Goal: Task Accomplishment & Management: Manage account settings

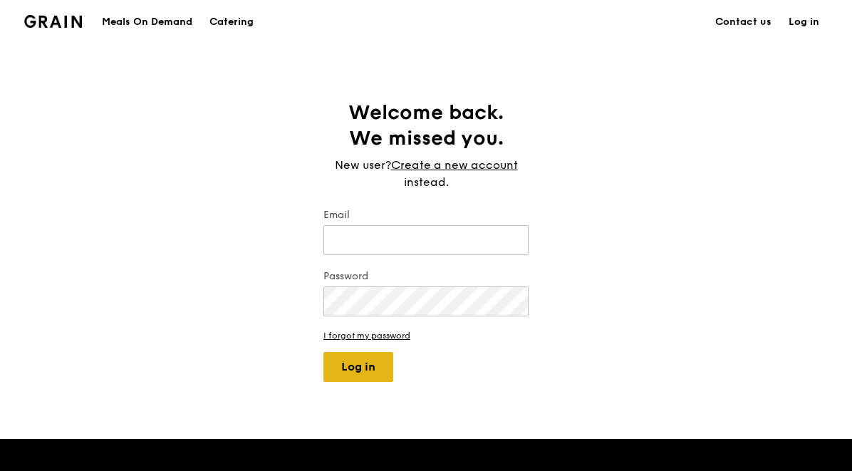
type input "[EMAIL_ADDRESS][DOMAIN_NAME]"
click at [357, 371] on button "Log in" at bounding box center [358, 367] width 70 height 30
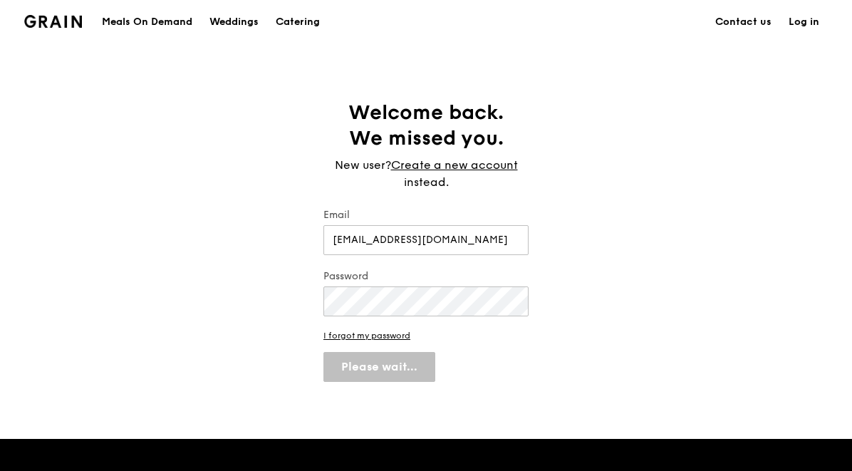
select select "100"
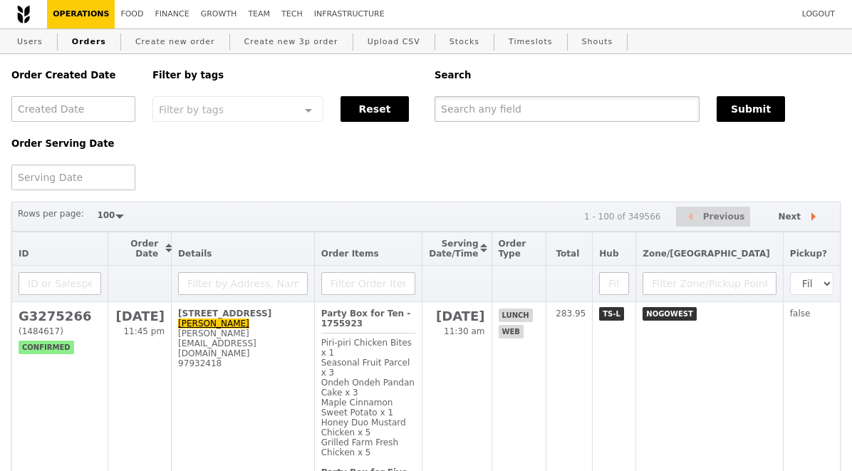
click at [483, 111] on input "text" at bounding box center [566, 109] width 265 height 26
paste input "G3275266"
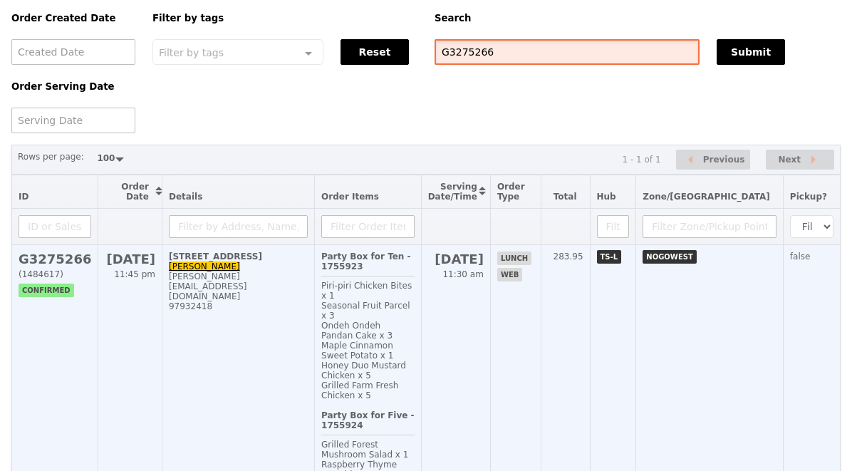
scroll to position [59, 0]
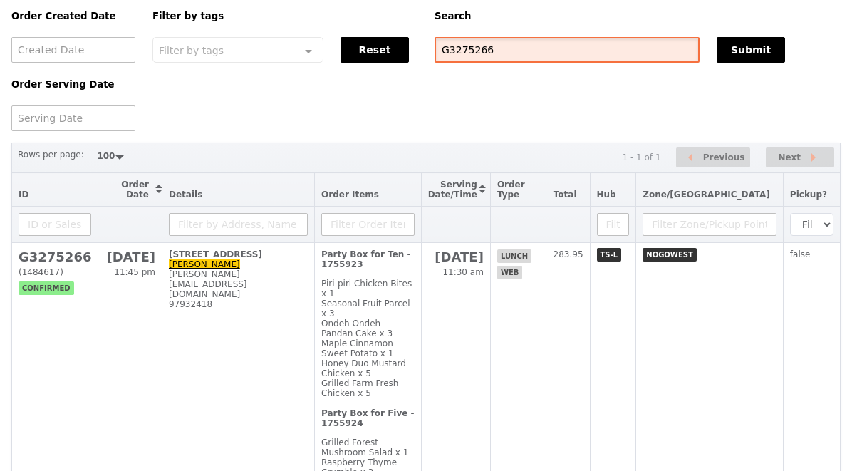
click at [496, 52] on input "G3275266" at bounding box center [566, 50] width 265 height 26
type input "g3272802"
click at [746, 58] on button "Submit" at bounding box center [750, 50] width 68 height 26
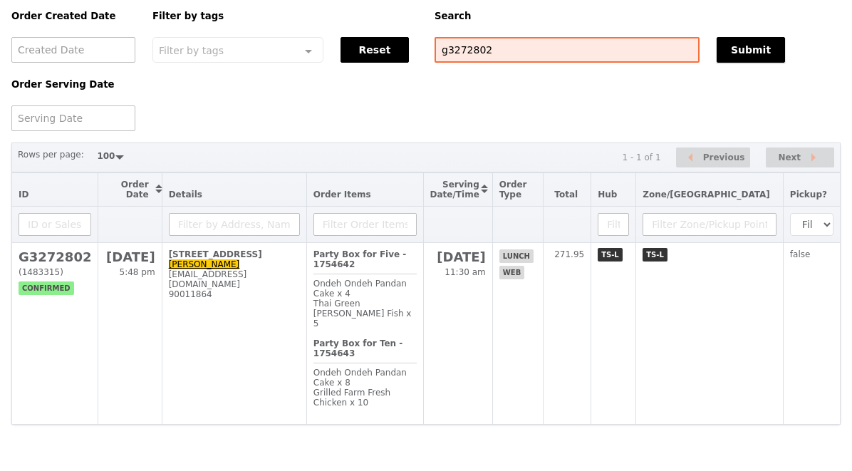
scroll to position [2, 0]
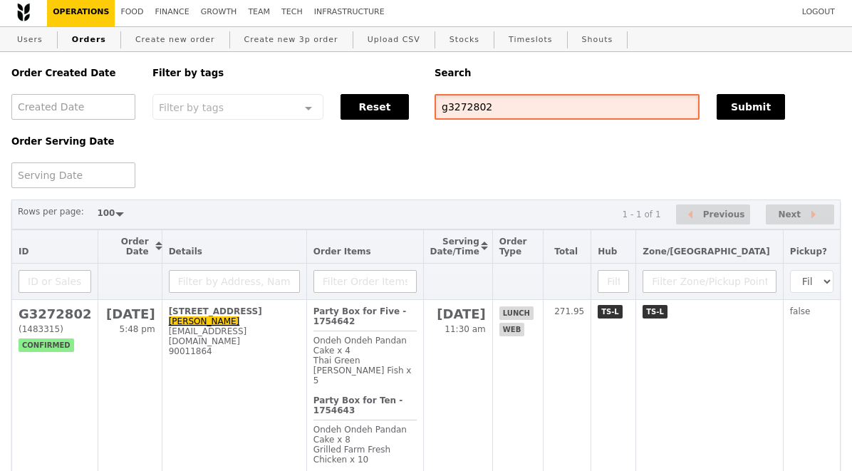
click at [458, 107] on input "g3272802" at bounding box center [566, 107] width 265 height 26
click at [457, 107] on input "g3272802" at bounding box center [566, 107] width 265 height 26
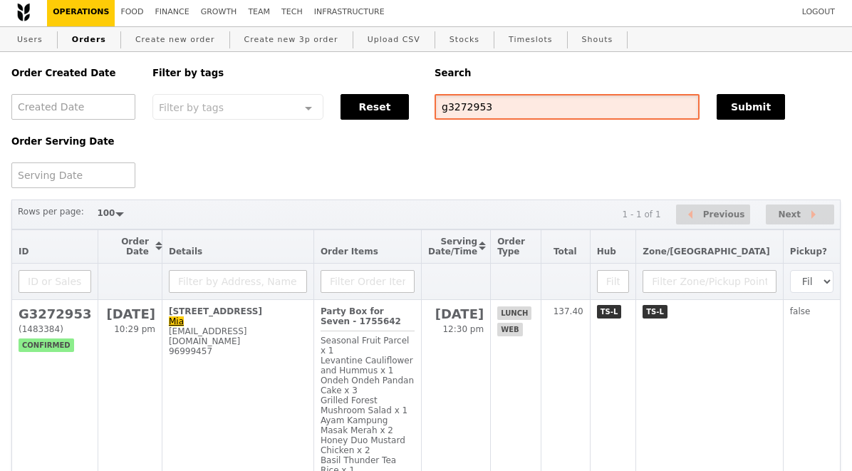
scroll to position [33, 0]
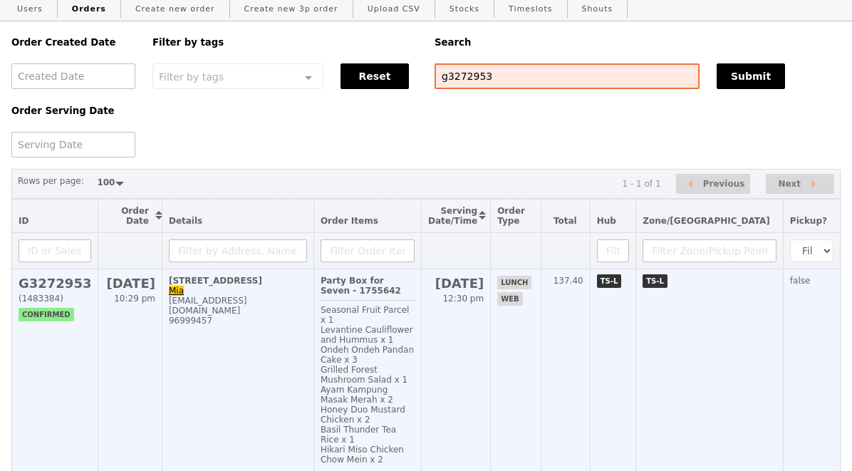
click at [68, 291] on h2 "G3272953" at bounding box center [55, 283] width 73 height 15
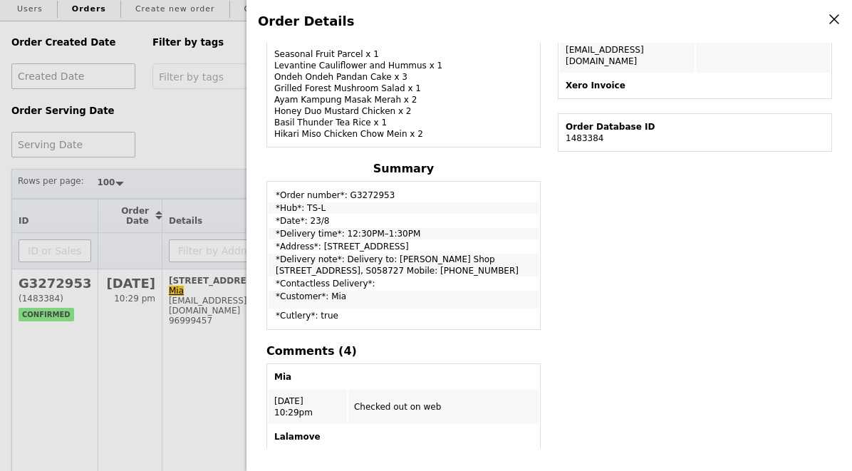
scroll to position [417, 0]
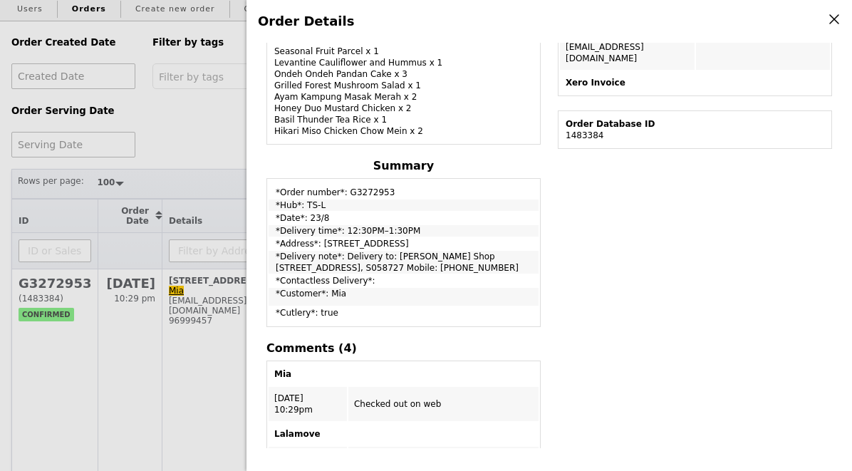
click at [202, 149] on div "Order Details Edit order Changelog Cancel Order ID G3272953 – View receipt | Pi…" at bounding box center [426, 235] width 852 height 471
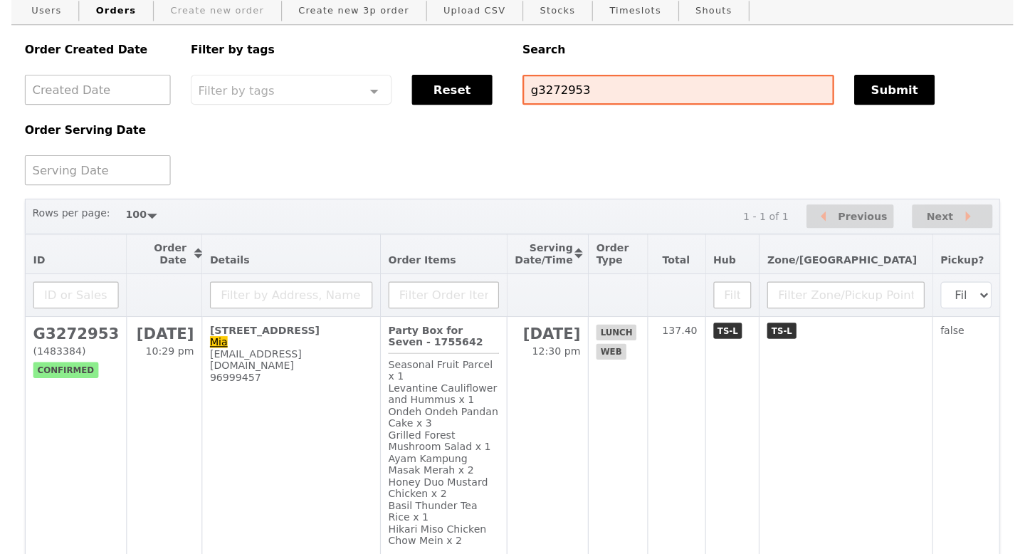
scroll to position [0, 0]
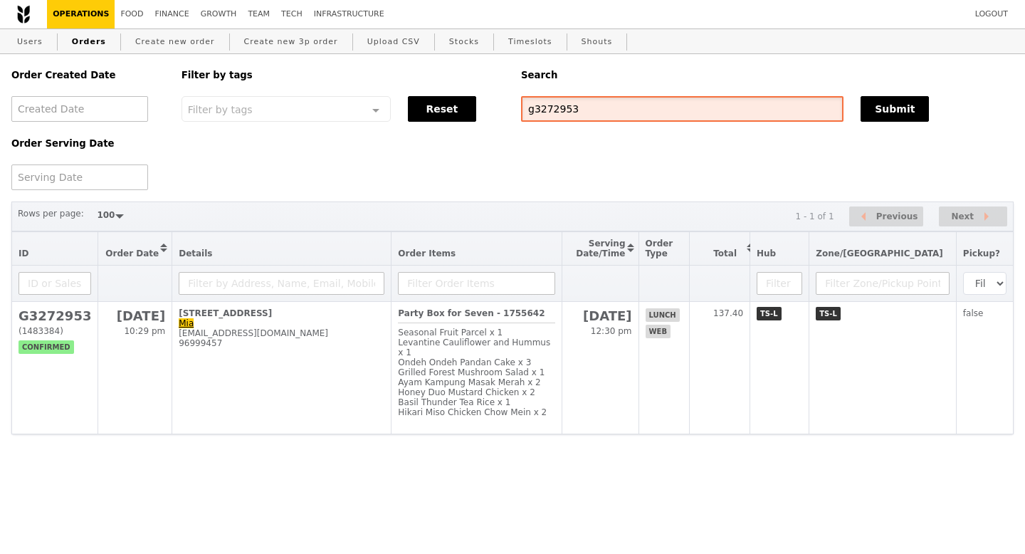
click at [572, 119] on input "g3272953" at bounding box center [682, 109] width 323 height 26
click at [571, 119] on input "g3272953" at bounding box center [682, 109] width 323 height 26
paste input "G3275266"
type input "G3275266"
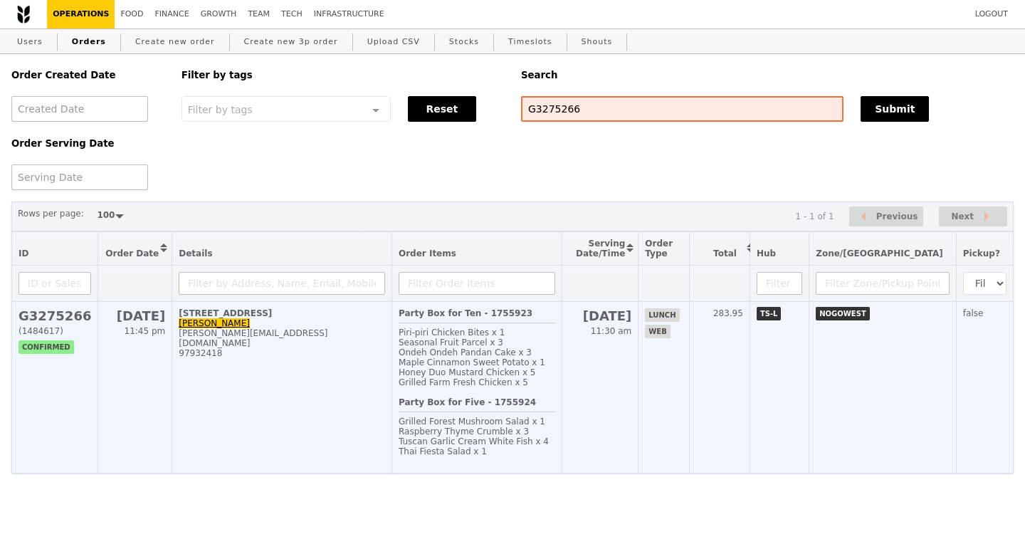
click at [63, 315] on h2 "G3275266" at bounding box center [55, 315] width 73 height 15
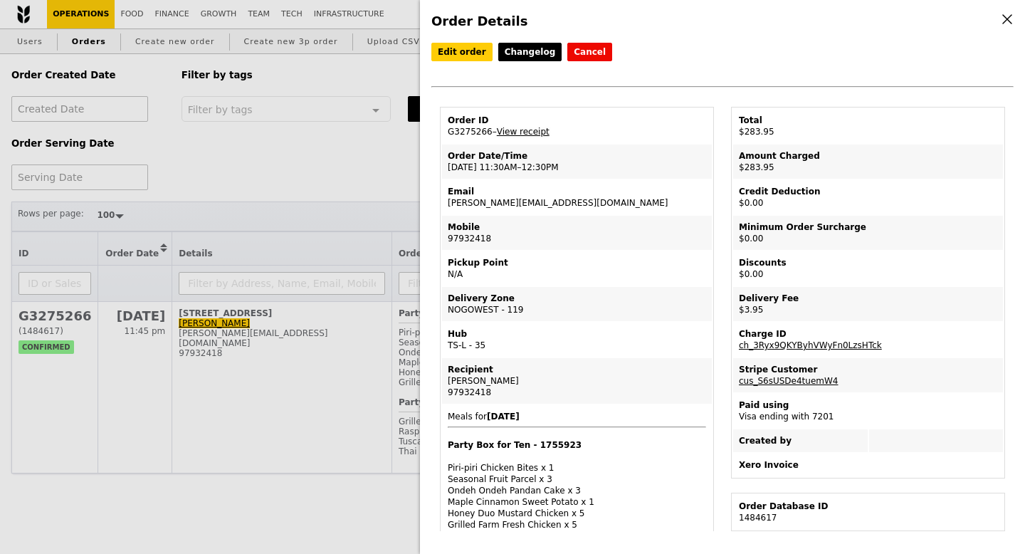
click at [513, 136] on link "View receipt" at bounding box center [523, 132] width 53 height 10
click at [461, 58] on link "Edit order" at bounding box center [462, 52] width 61 height 19
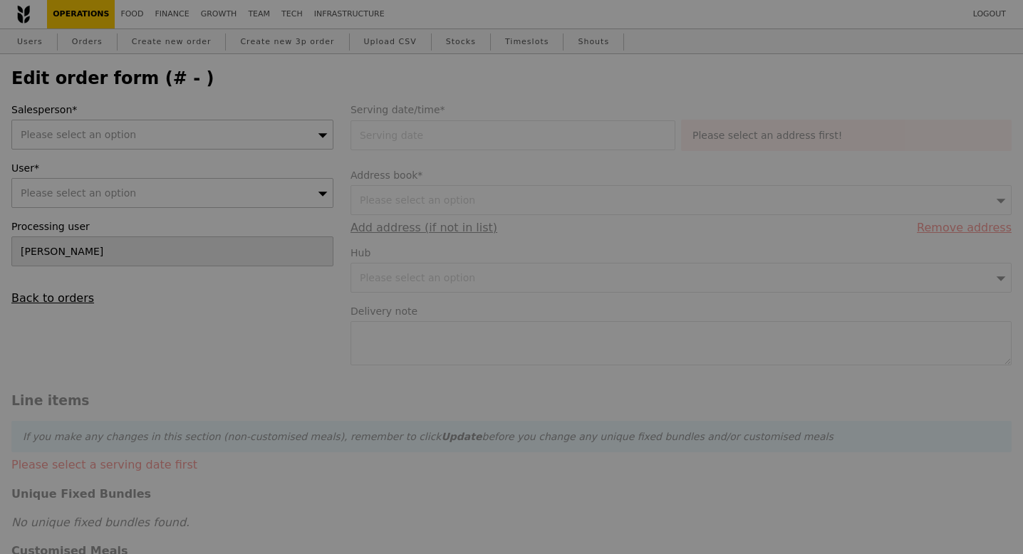
type input "26 Aug 2025"
type input "280.00"
type input "2.71"
type input "2.95"
type input "282.95"
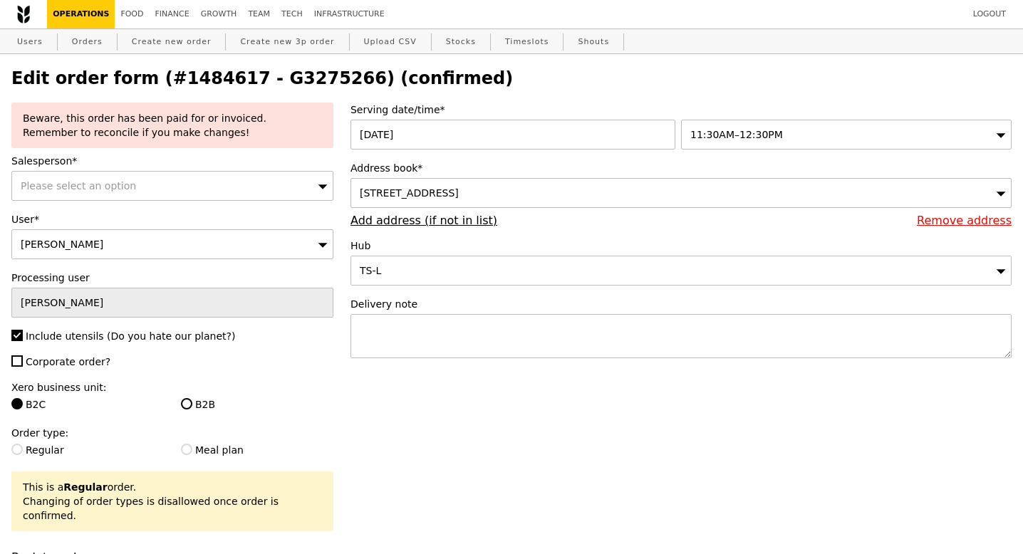
click at [705, 142] on div "11:30AM–12:30PM" at bounding box center [846, 135] width 330 height 30
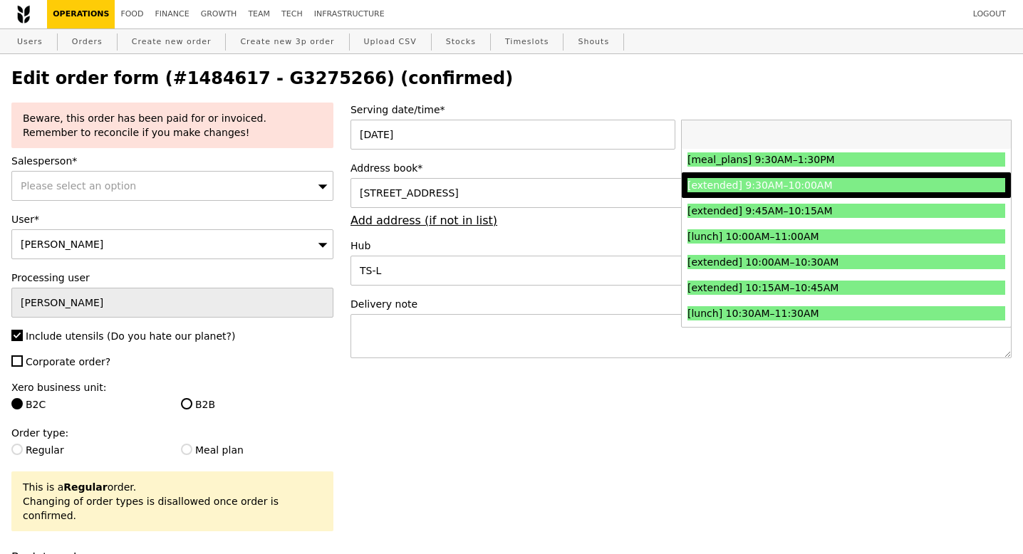
scroll to position [224, 0]
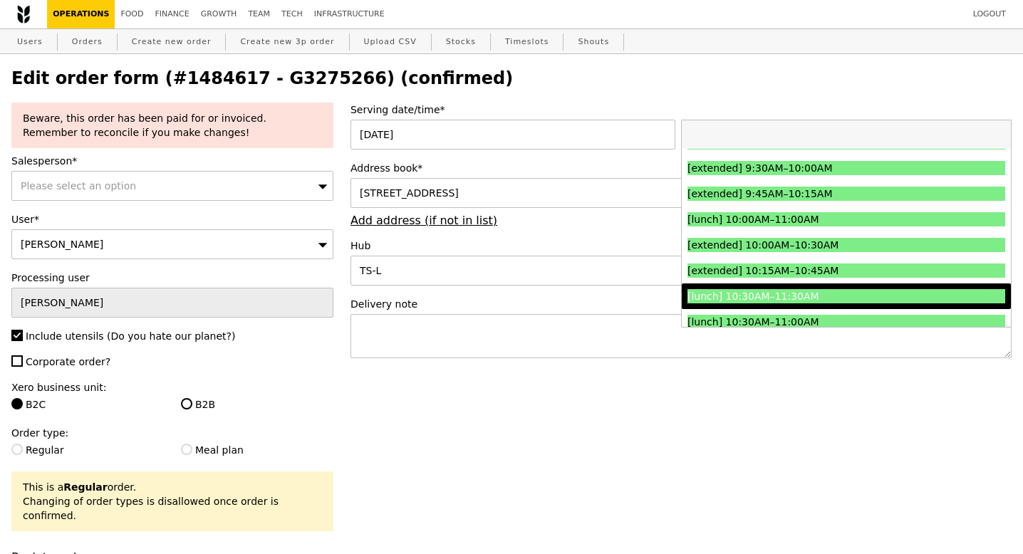
click at [760, 291] on div "[lunch] 10:30AM–11:30AM" at bounding box center [806, 296] width 239 height 14
type input "Loading..."
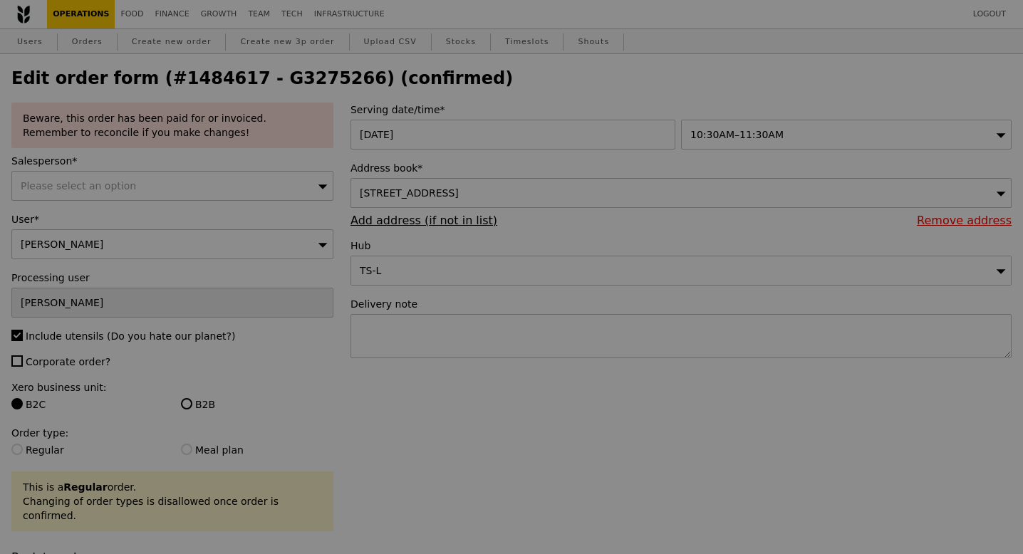
type input "0.00"
type input "13.76"
type input "15.00"
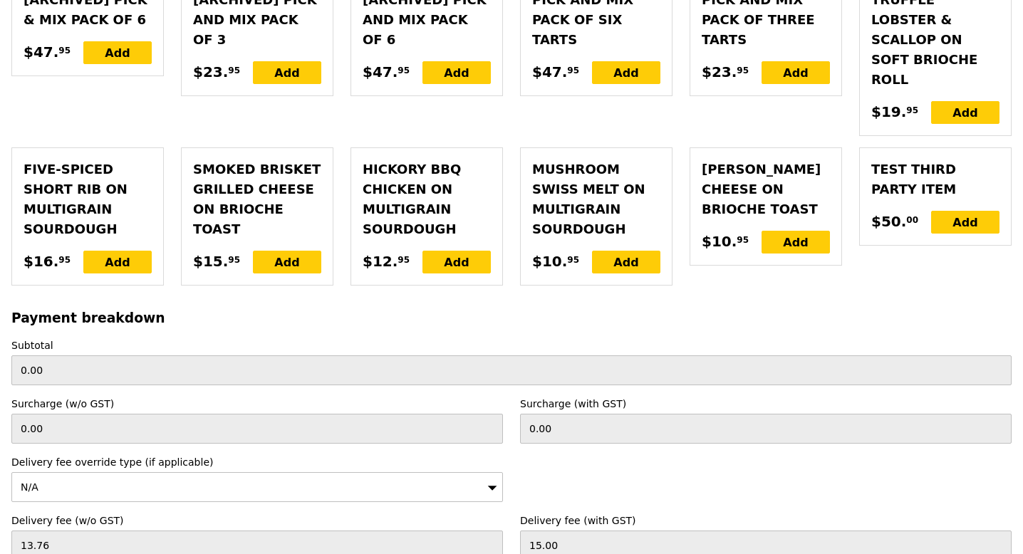
scroll to position [3900, 0]
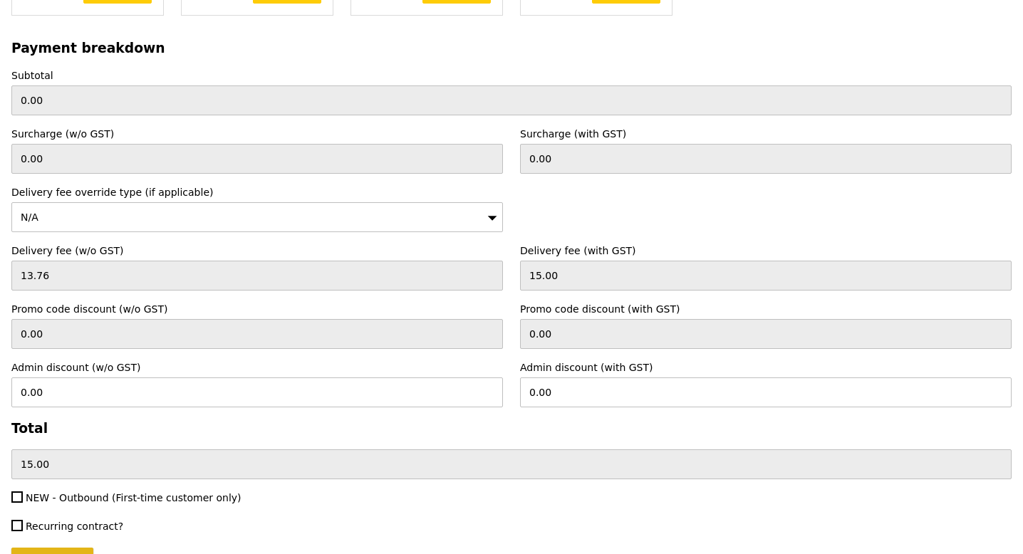
click at [51, 470] on input "Update" at bounding box center [52, 563] width 82 height 30
type input "Loading..."
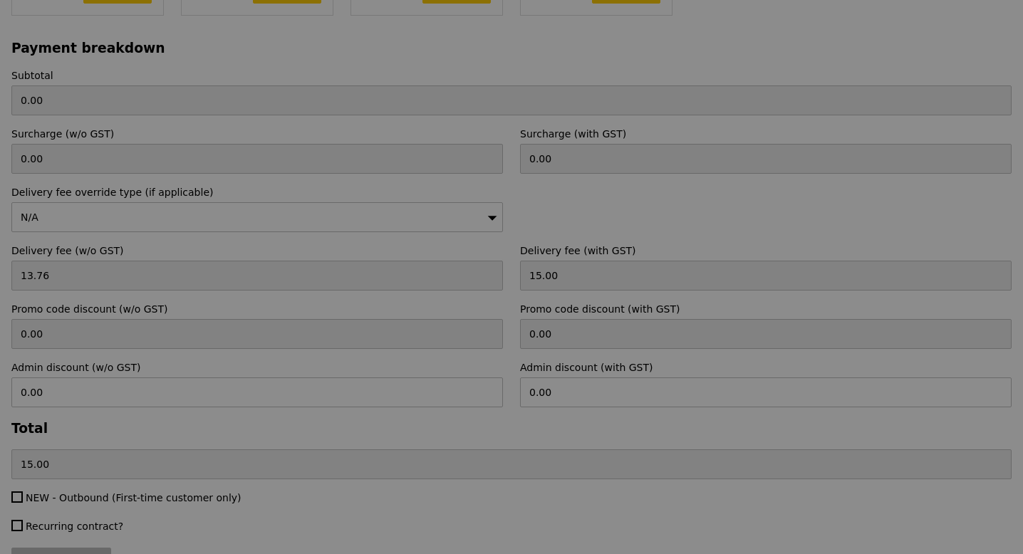
type input "280.00"
type input "2.71"
type input "2.95"
type input "282.95"
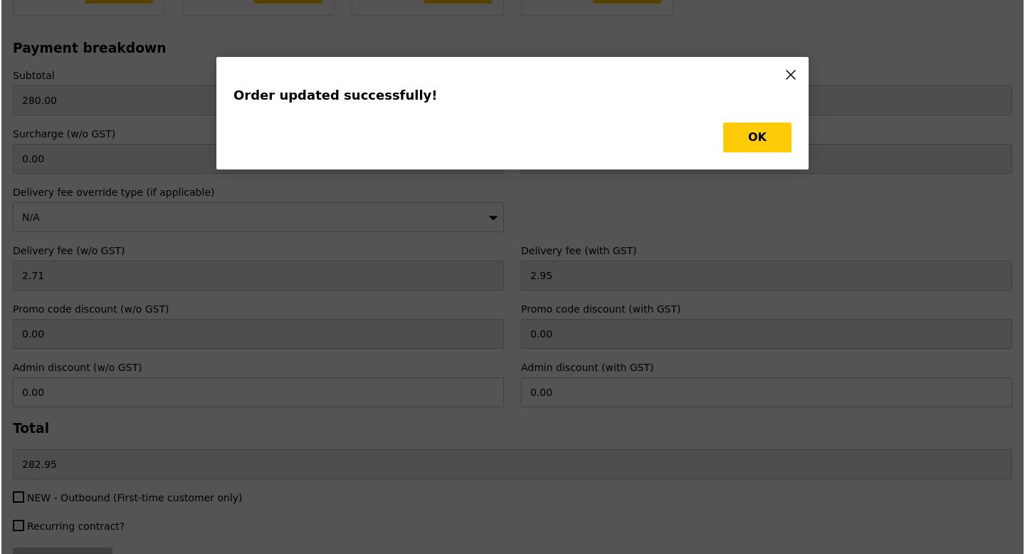
scroll to position [0, 0]
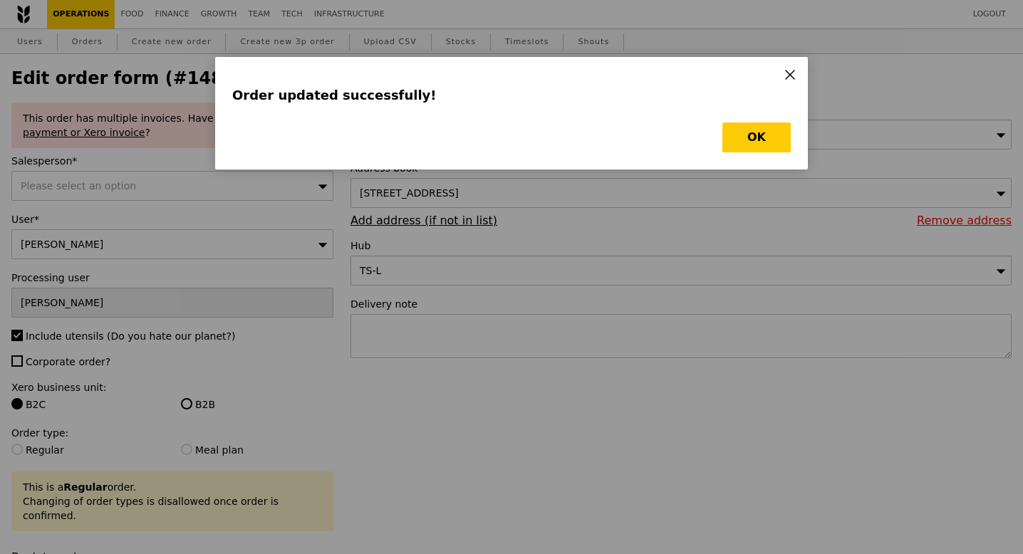
type input "Update"
click at [766, 140] on button "OK" at bounding box center [756, 137] width 68 height 30
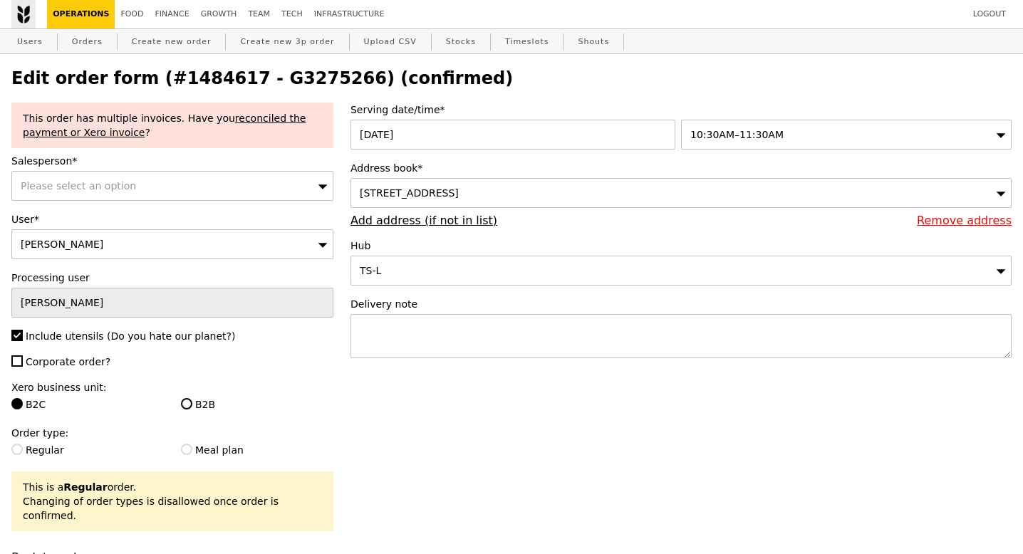
select select "100"
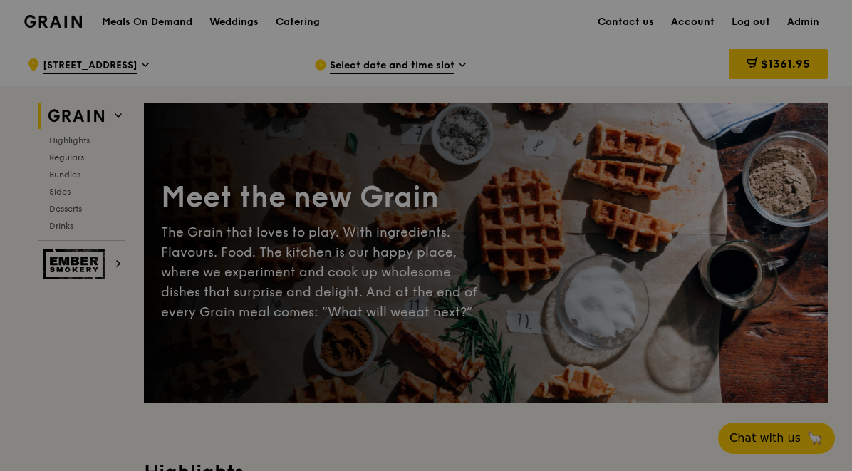
click at [306, 21] on div at bounding box center [426, 235] width 852 height 471
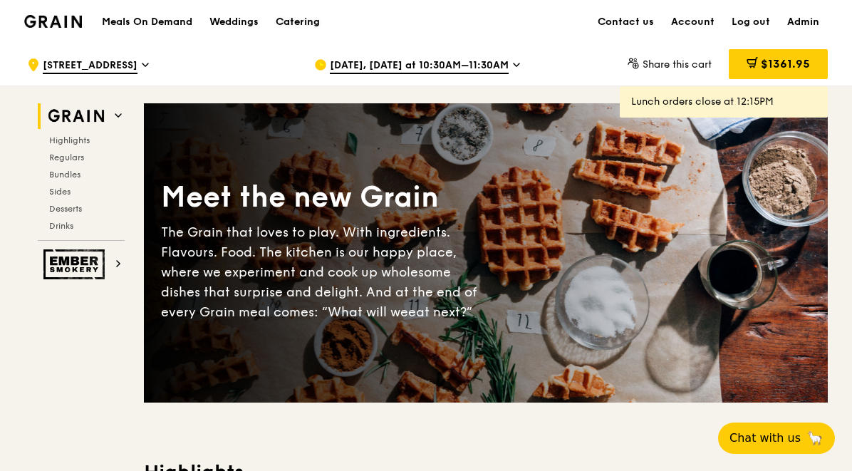
click at [291, 20] on div "Catering" at bounding box center [298, 22] width 44 height 43
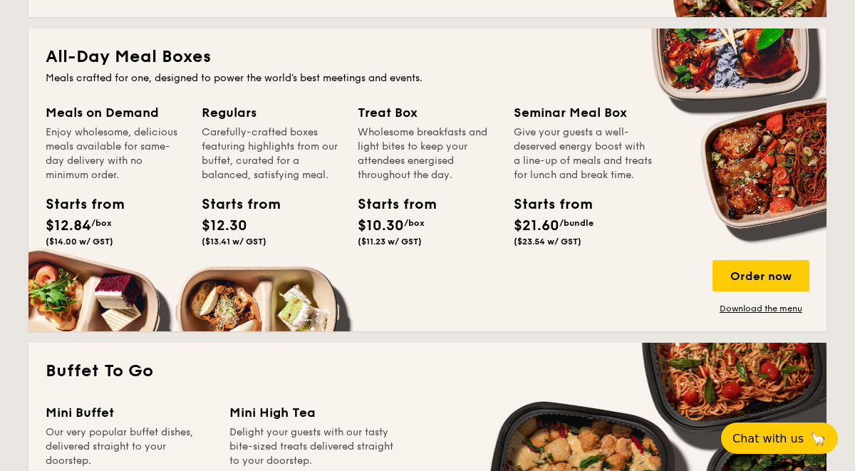
scroll to position [963, 0]
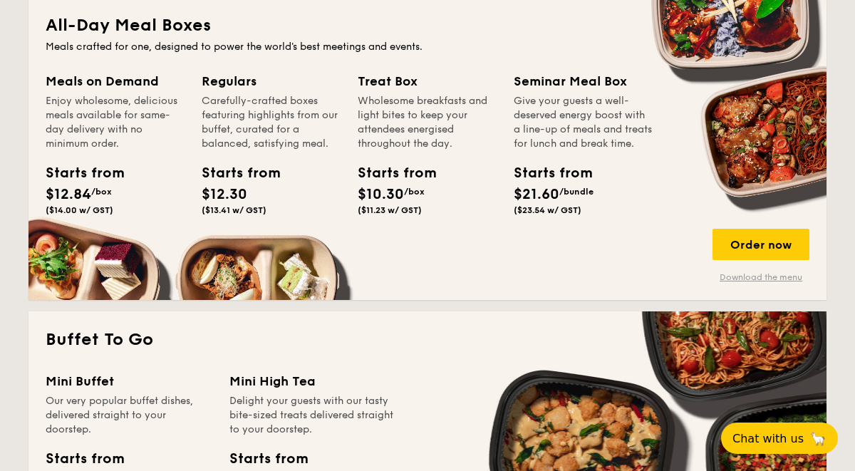
click at [735, 275] on link "Download the menu" at bounding box center [760, 276] width 97 height 11
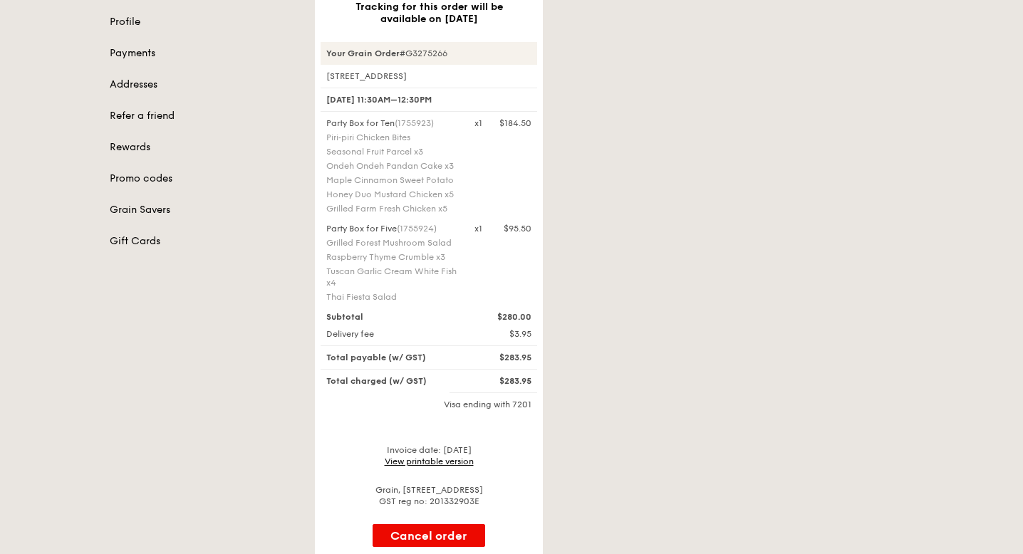
scroll to position [179, 0]
click at [436, 462] on link "View printable version" at bounding box center [429, 459] width 89 height 10
